Goal: Find specific page/section: Find specific page/section

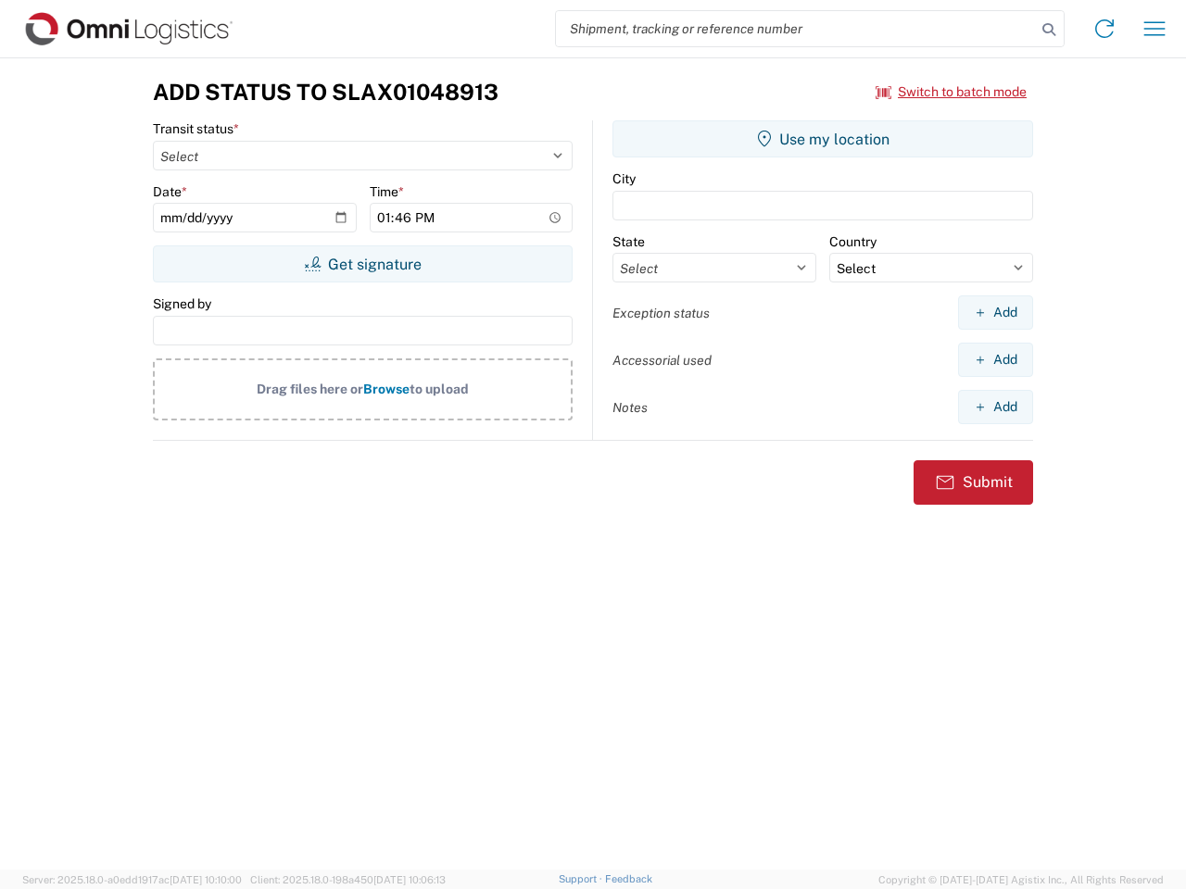
click at [796, 29] on input "search" at bounding box center [796, 28] width 480 height 35
click at [1049, 30] on icon at bounding box center [1049, 30] width 26 height 26
click at [1104, 29] on icon at bounding box center [1104, 29] width 30 height 30
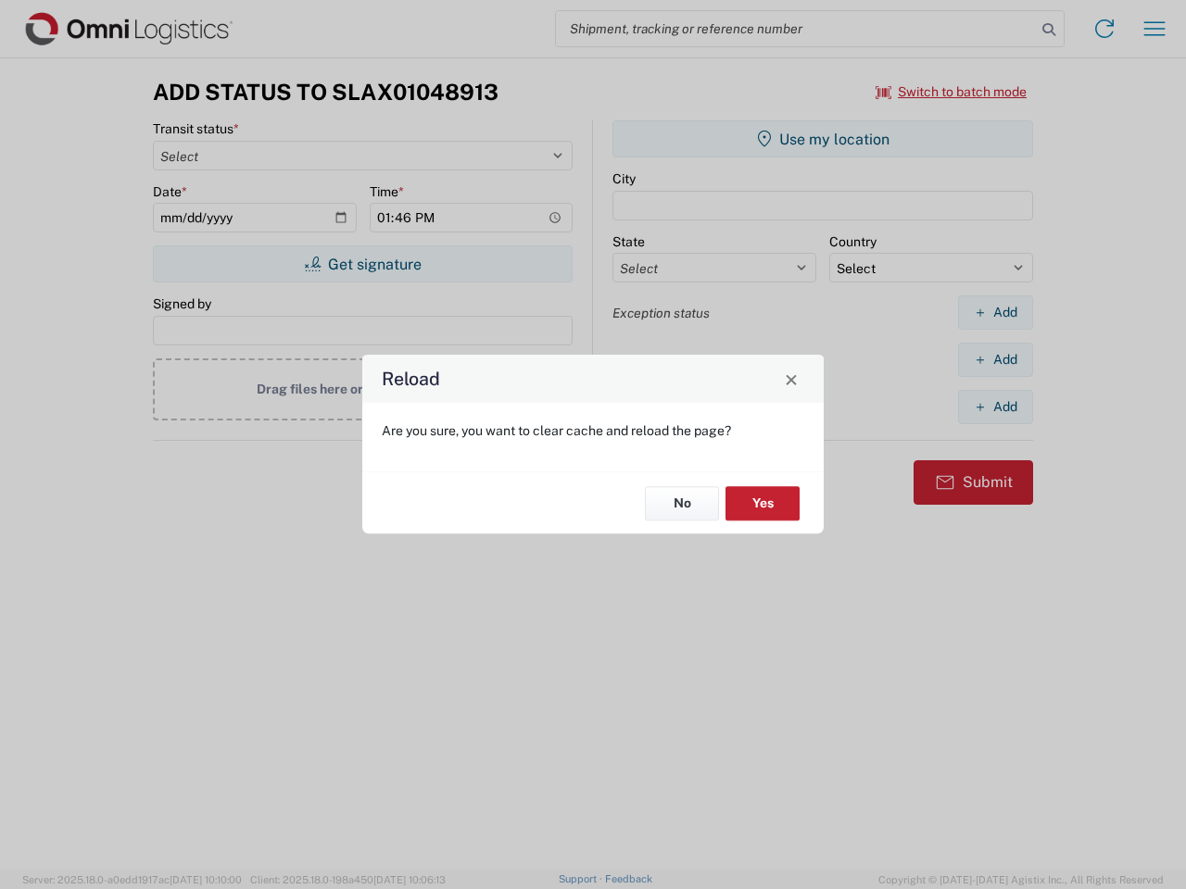
click at [951, 92] on div "Reload Are you sure, you want to clear cache and reload the page? No Yes" at bounding box center [593, 444] width 1186 height 889
click at [362, 264] on div "Reload Are you sure, you want to clear cache and reload the page? No Yes" at bounding box center [593, 444] width 1186 height 889
click at [823, 139] on div "Reload Are you sure, you want to clear cache and reload the page? No Yes" at bounding box center [593, 444] width 1186 height 889
click at [995, 312] on div "Reload Are you sure, you want to clear cache and reload the page? No Yes" at bounding box center [593, 444] width 1186 height 889
click at [995, 359] on div "Reload Are you sure, you want to clear cache and reload the page? No Yes" at bounding box center [593, 444] width 1186 height 889
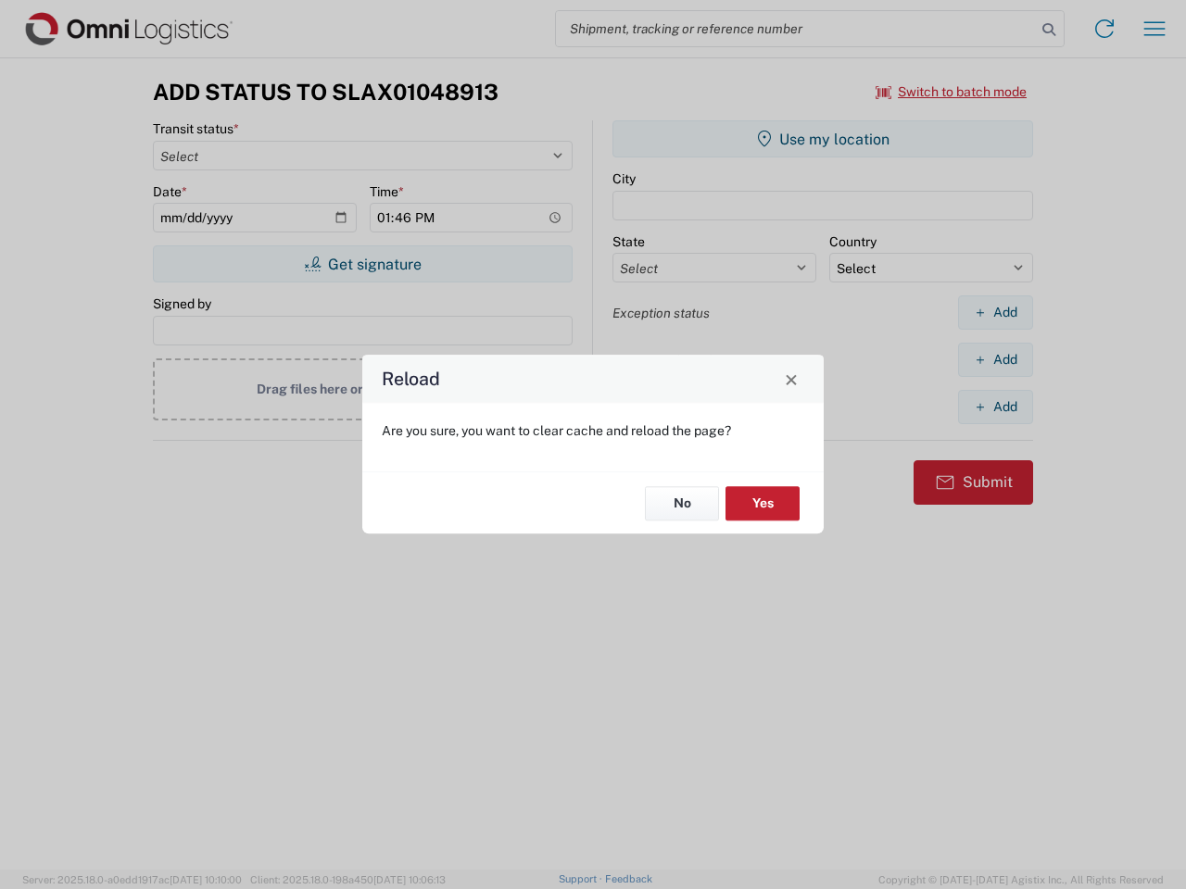
click at [995, 407] on div "Reload Are you sure, you want to clear cache and reload the page? No Yes" at bounding box center [593, 444] width 1186 height 889
